Goal: Task Accomplishment & Management: Use online tool/utility

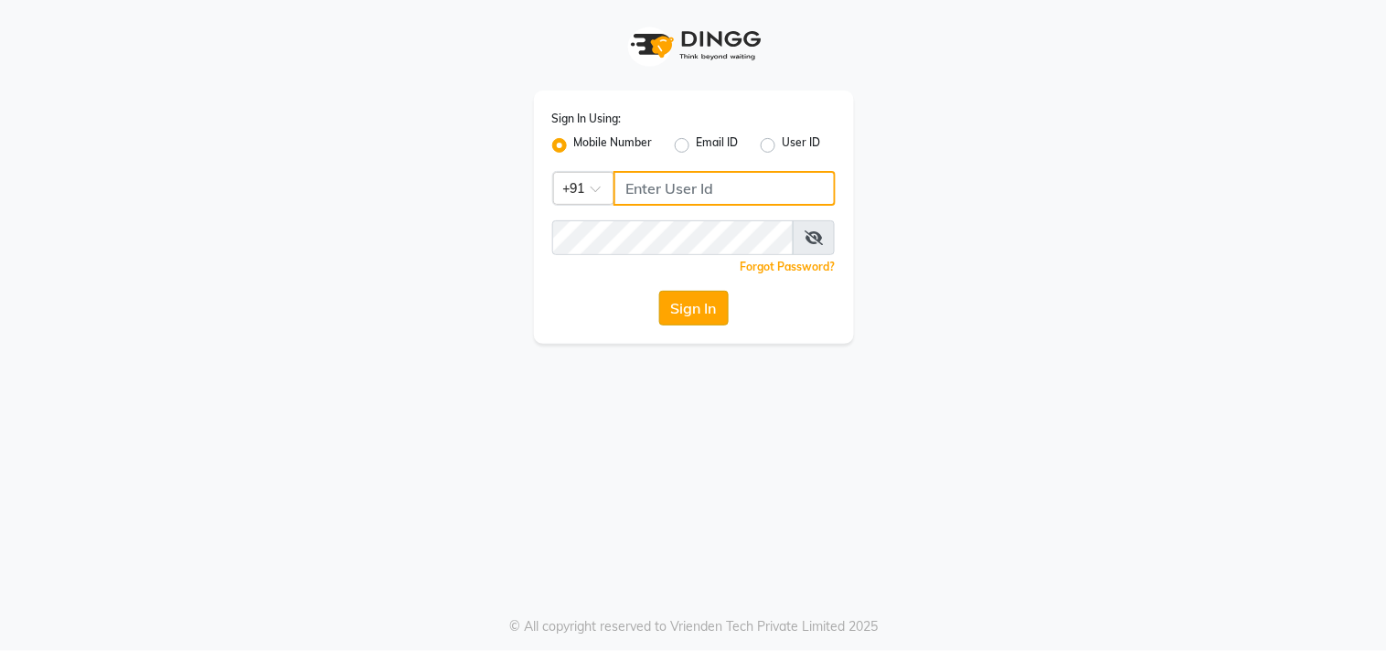
type input "9559808482"
click at [675, 317] on button "Sign In" at bounding box center [694, 308] width 70 height 35
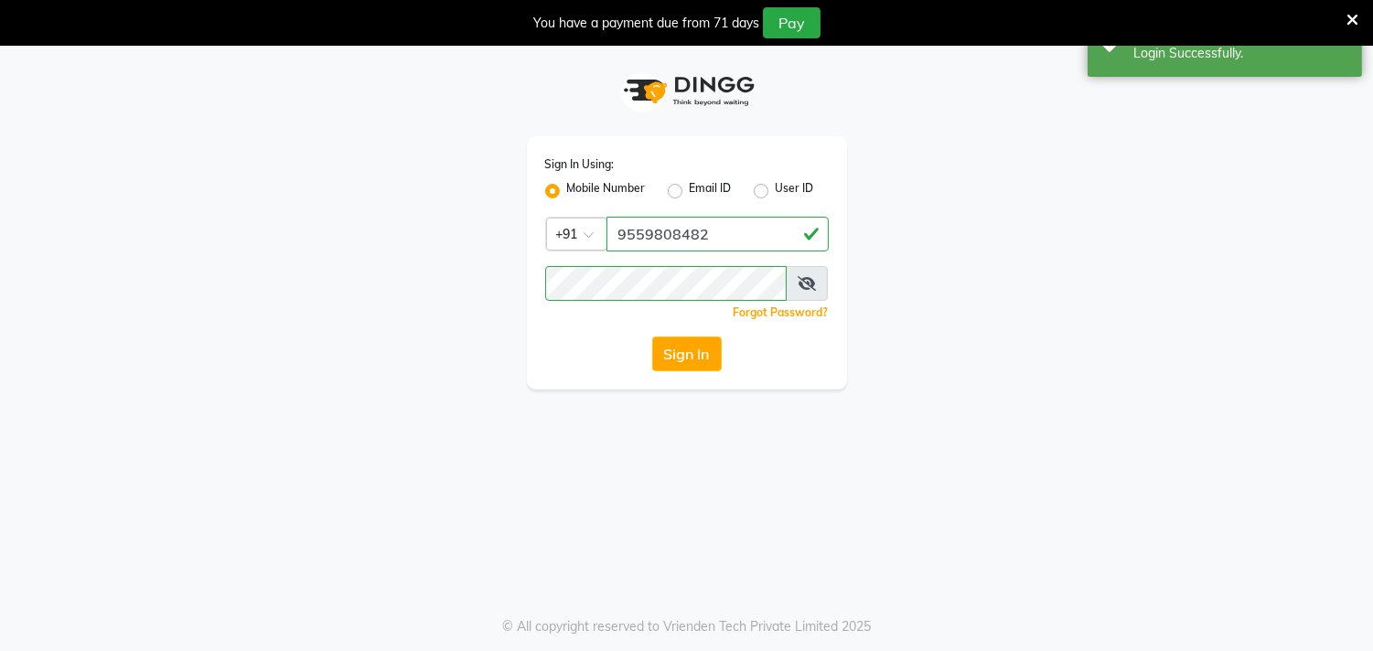
select select "service"
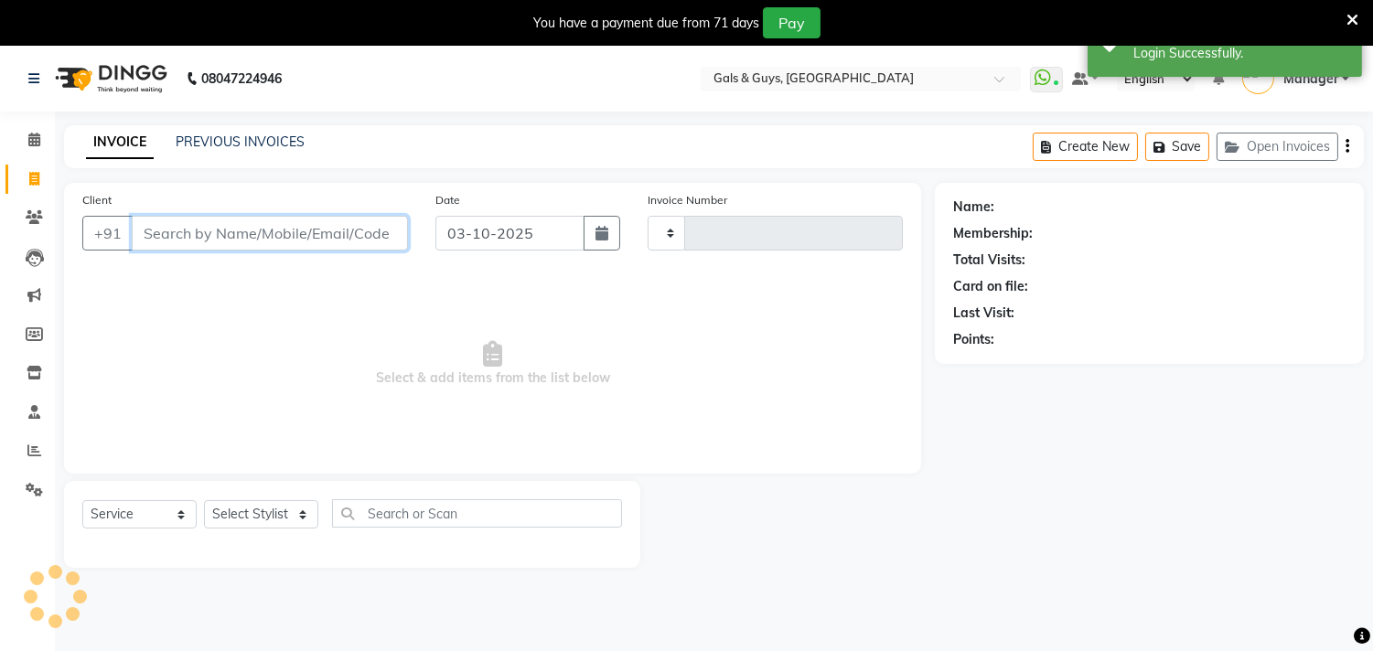
type input "0889"
select select "7505"
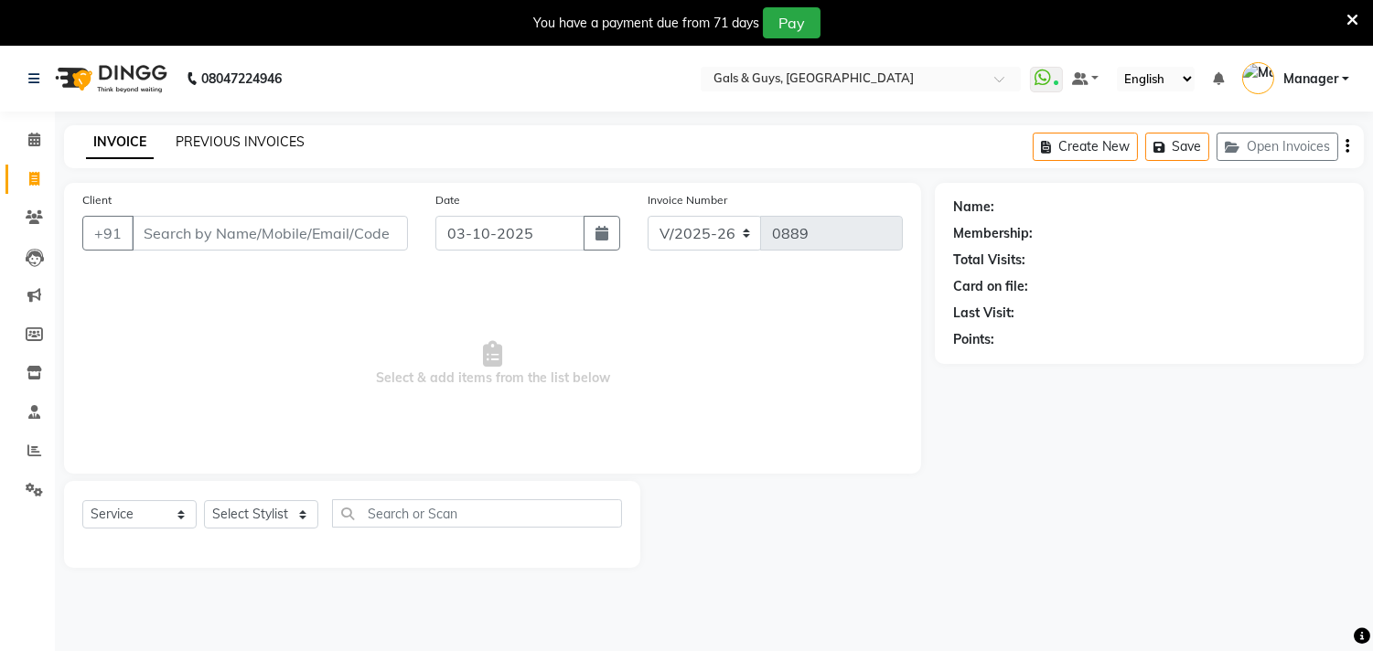
click at [239, 142] on link "PREVIOUS INVOICES" at bounding box center [240, 142] width 129 height 16
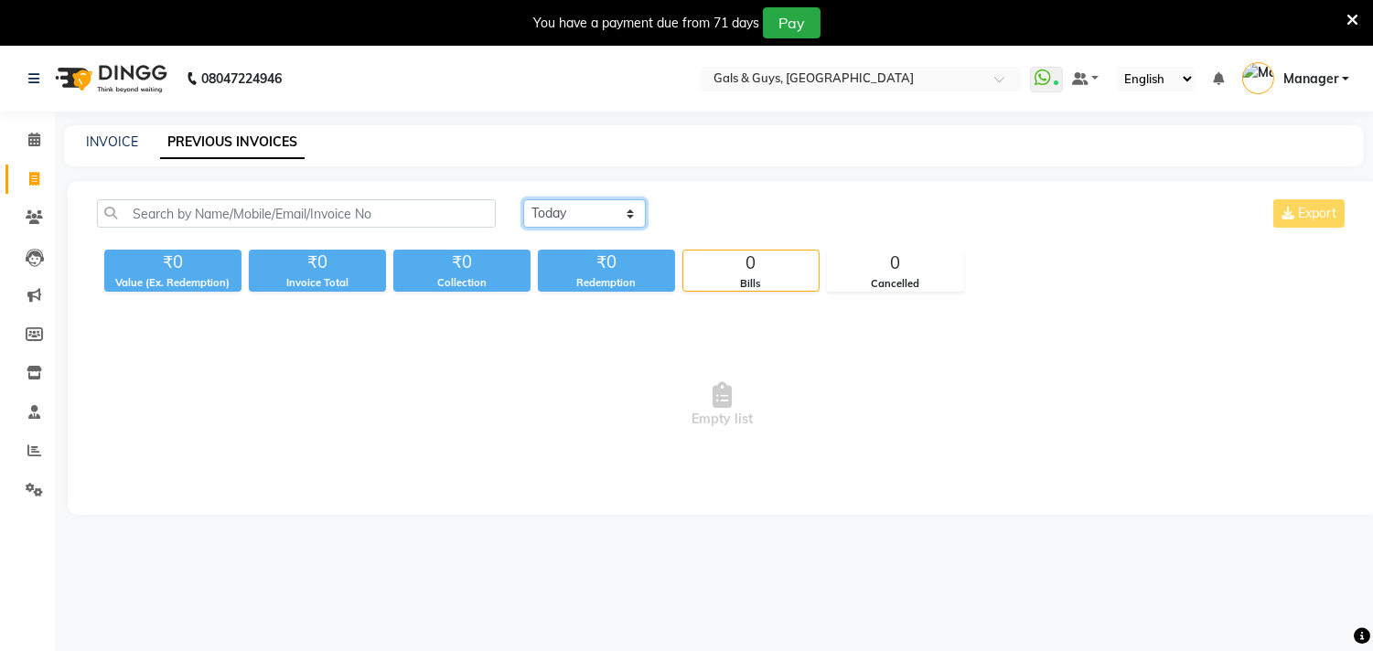
click at [559, 212] on select "[DATE] [DATE] Custom Range" at bounding box center [584, 213] width 123 height 28
select select "[DATE]"
click at [523, 199] on select "[DATE] [DATE] Custom Range" at bounding box center [584, 213] width 123 height 28
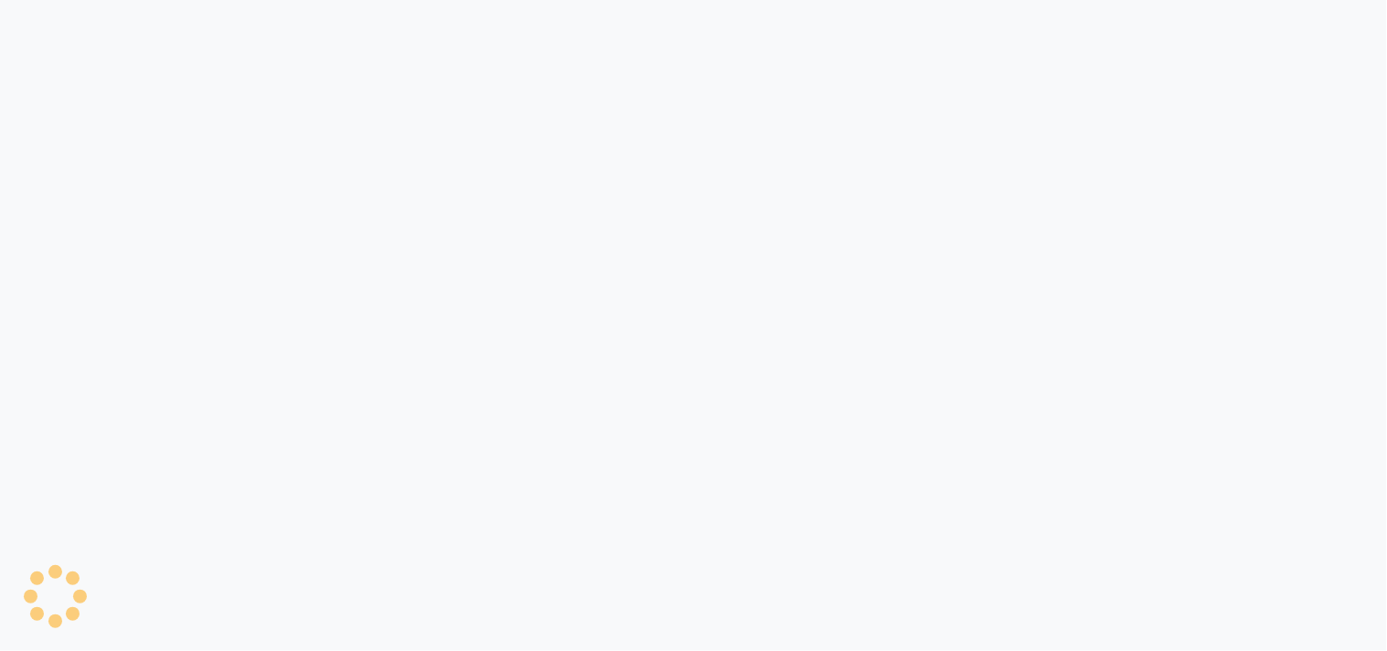
select select "service"
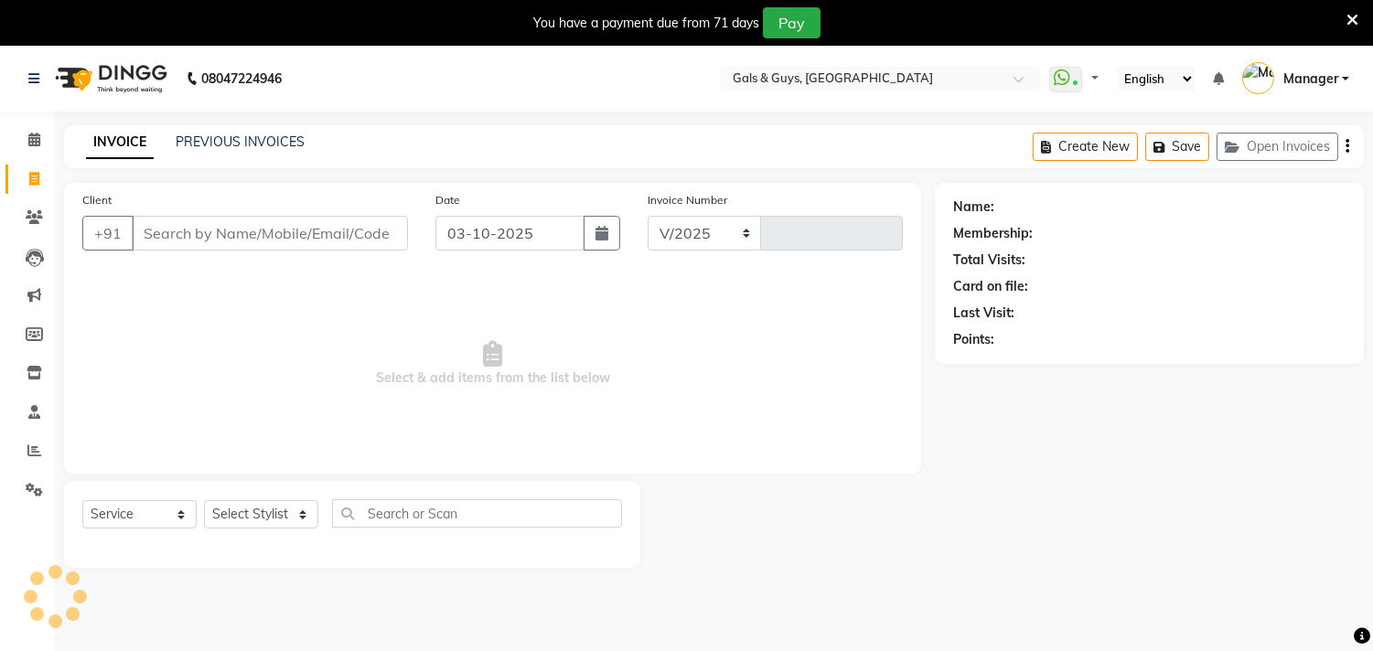
select select "7505"
type input "0889"
